Goal: Transaction & Acquisition: Purchase product/service

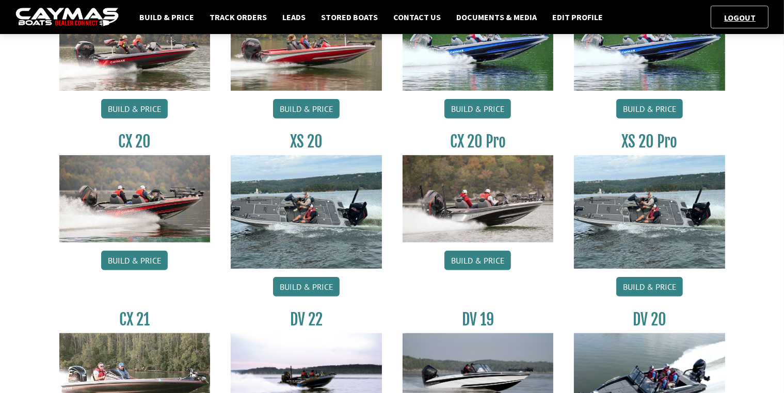
scroll to position [671, 0]
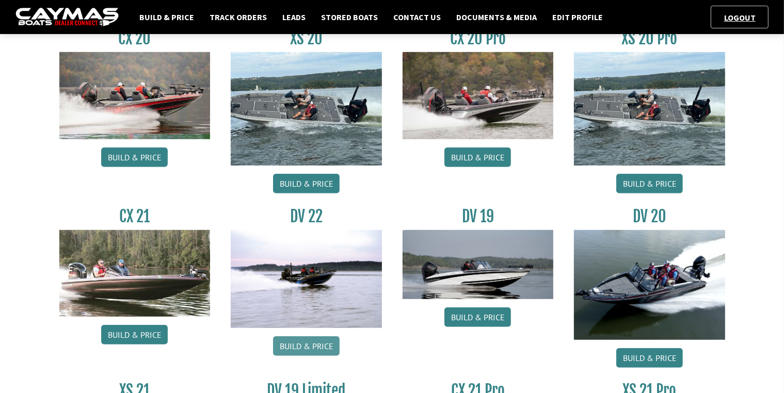
click at [315, 341] on link "Build & Price" at bounding box center [306, 347] width 67 height 20
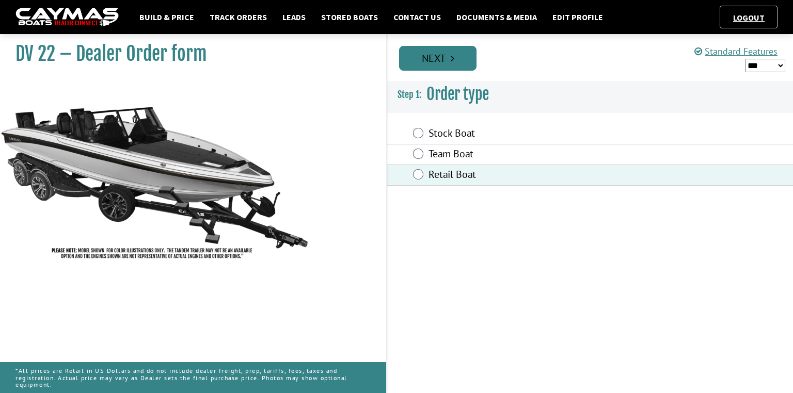
click at [447, 60] on link "Next" at bounding box center [437, 58] width 77 height 25
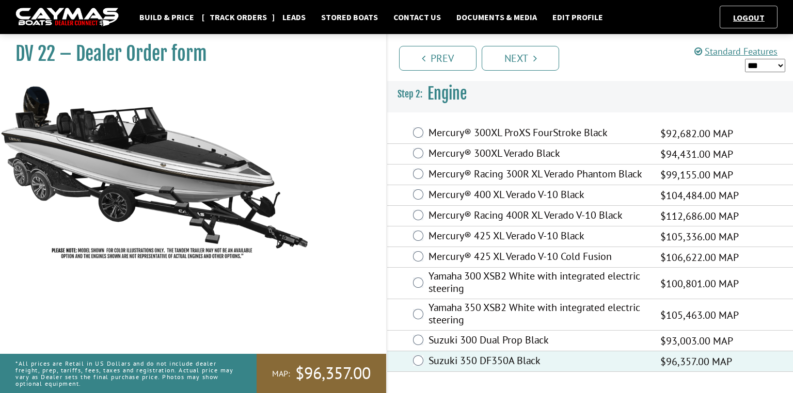
click at [240, 19] on link "Track Orders" at bounding box center [238, 16] width 68 height 13
